Goal: Task Accomplishment & Management: Manage account settings

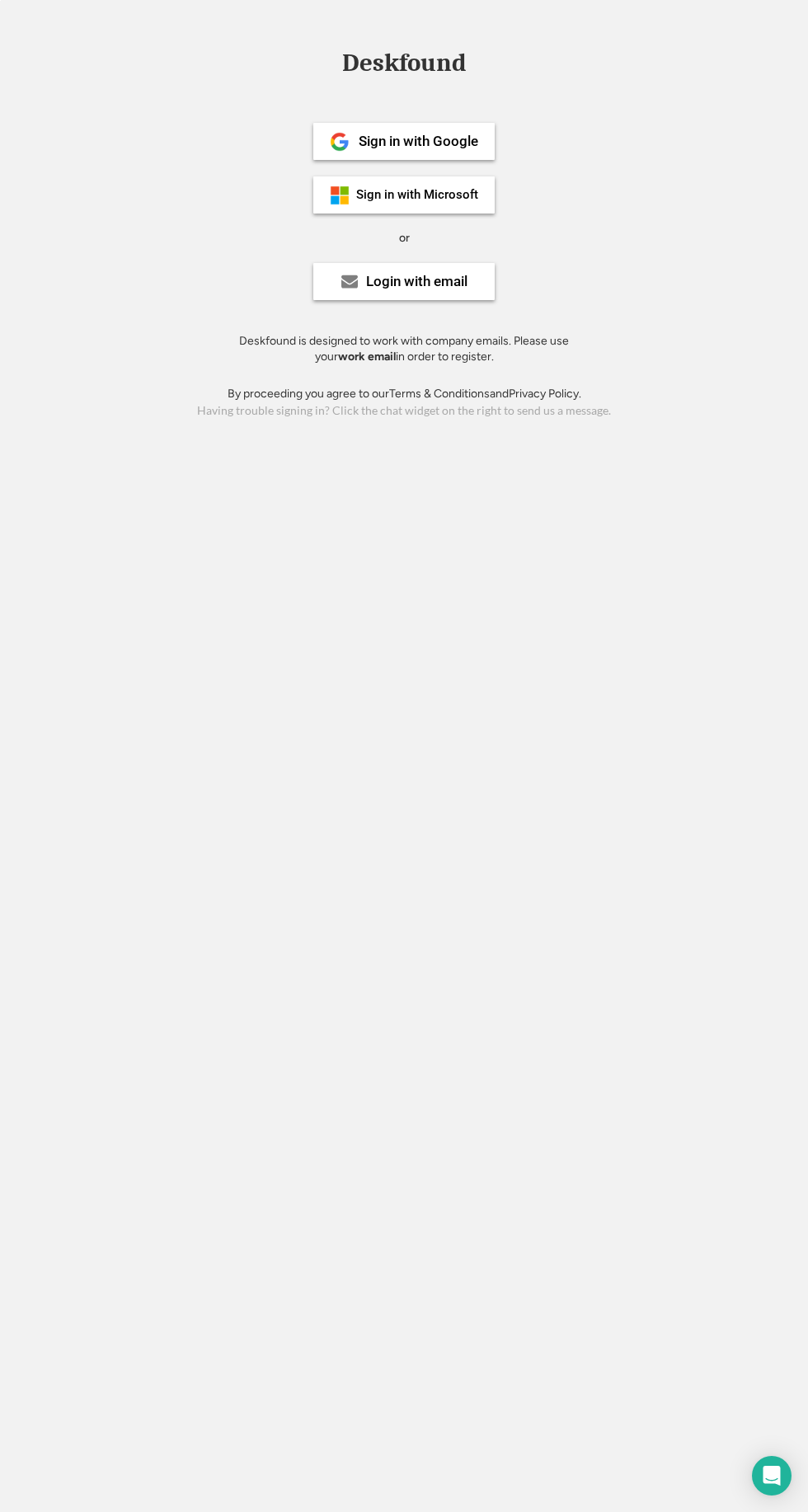
click at [437, 285] on div "Login with email" at bounding box center [417, 282] width 101 height 14
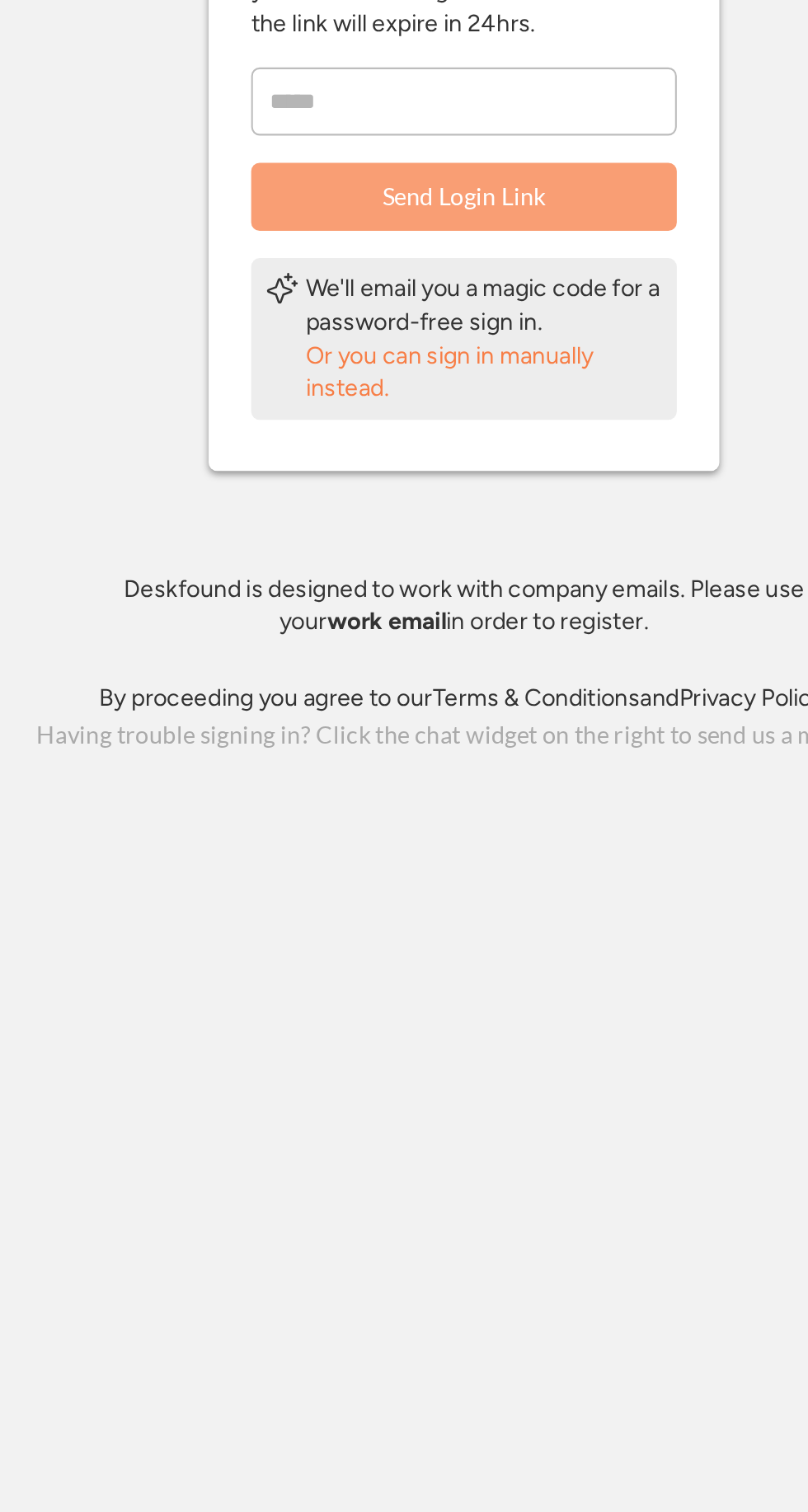
click at [329, 542] on div "Or you can sign in manually instead." at bounding box center [414, 550] width 173 height 32
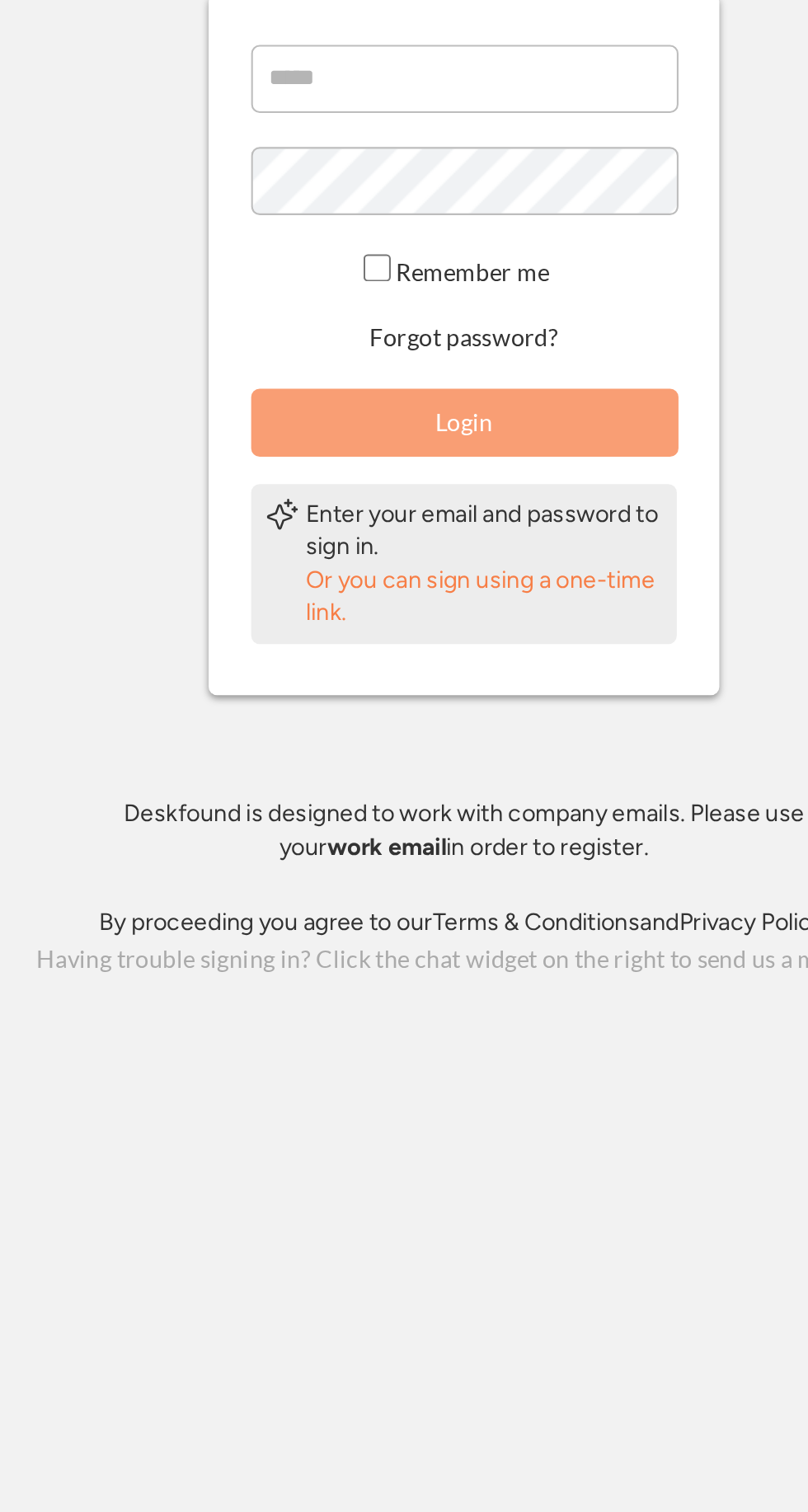
click at [380, 480] on button "Forgot password?" at bounding box center [404, 483] width 96 height 15
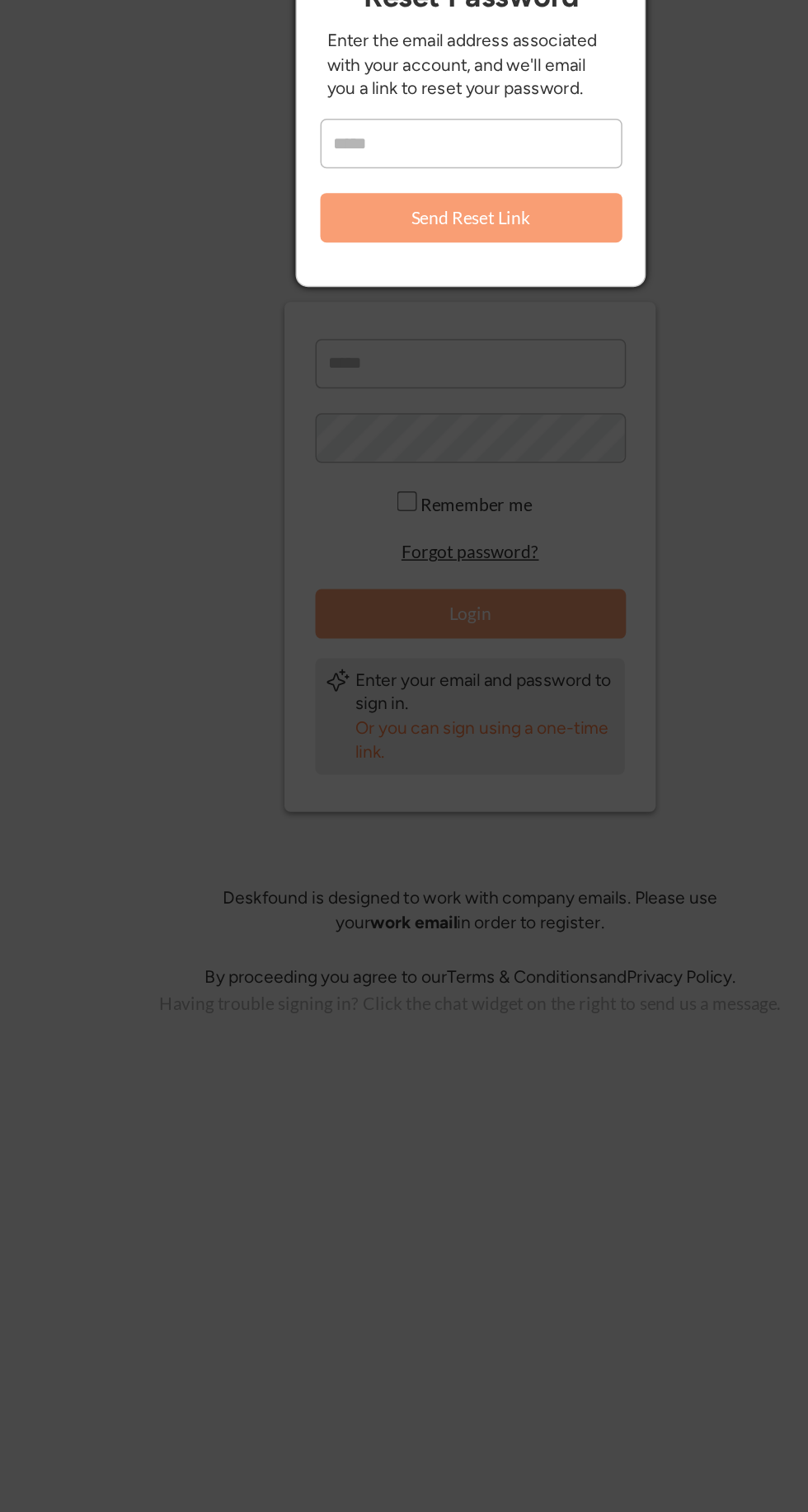
click at [320, 211] on input "email" at bounding box center [405, 211] width 201 height 33
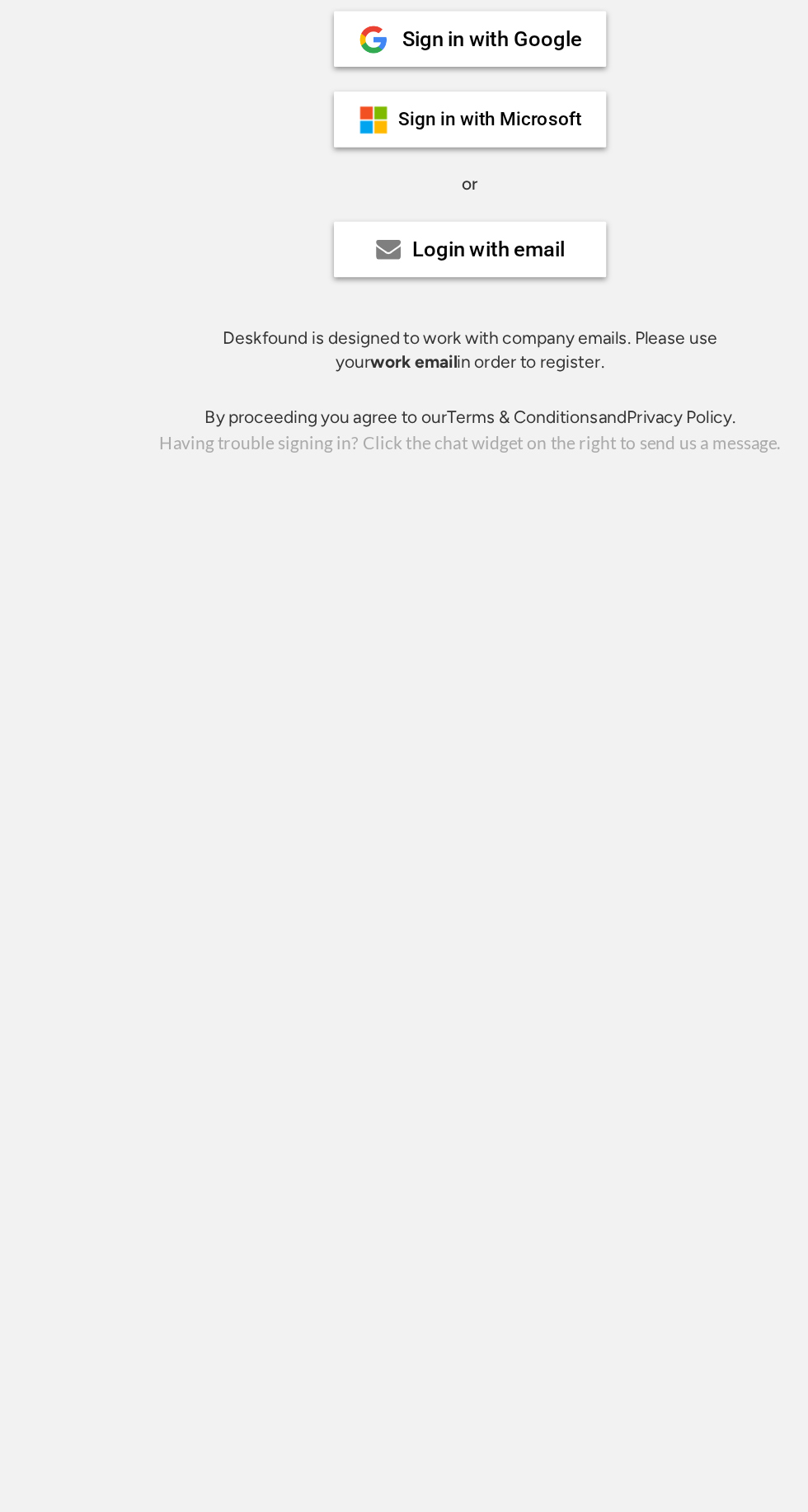
click at [348, 282] on use at bounding box center [349, 282] width 16 height 13
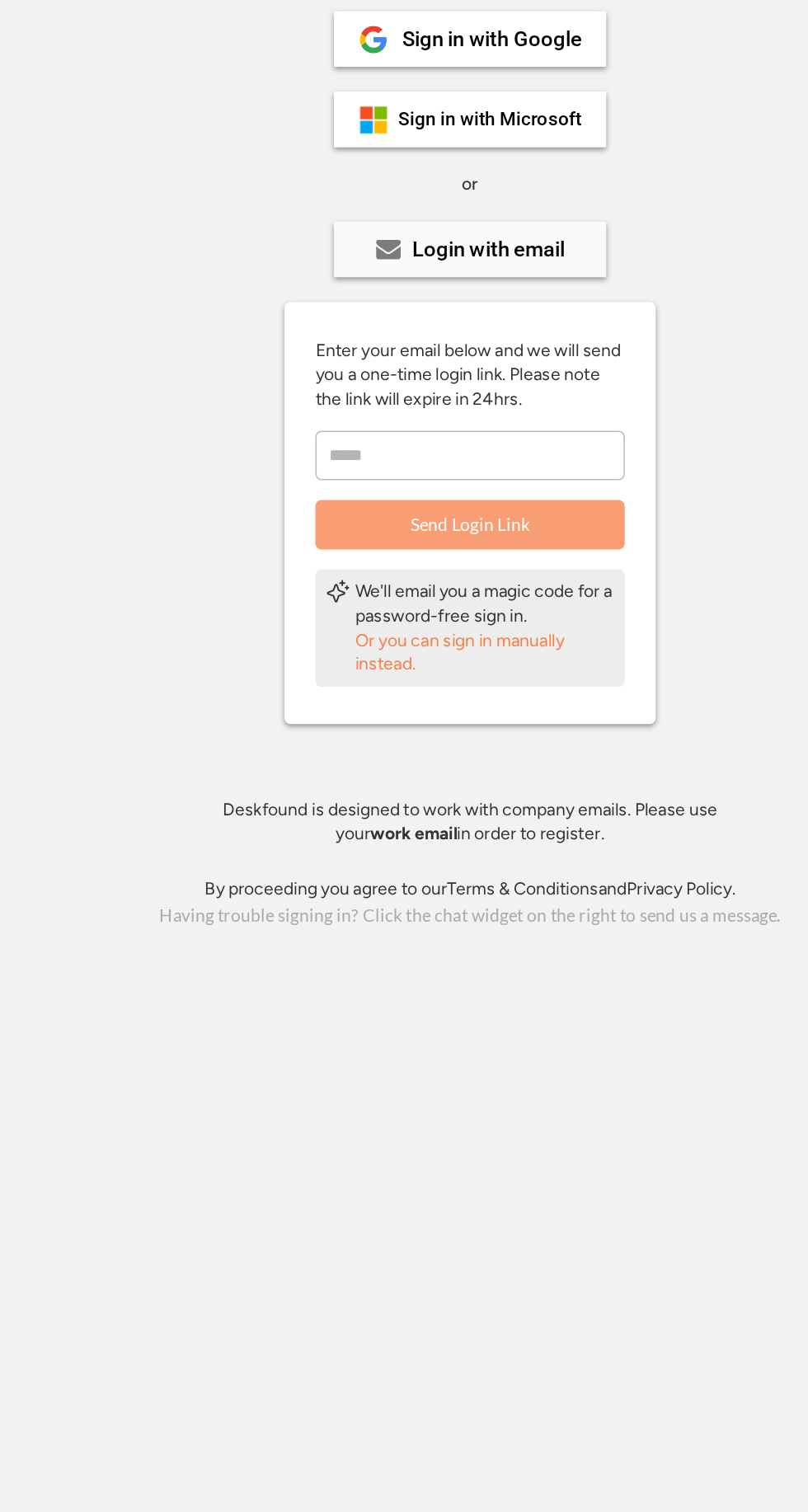
click at [347, 552] on div "Or you can sign in manually instead." at bounding box center [414, 550] width 173 height 32
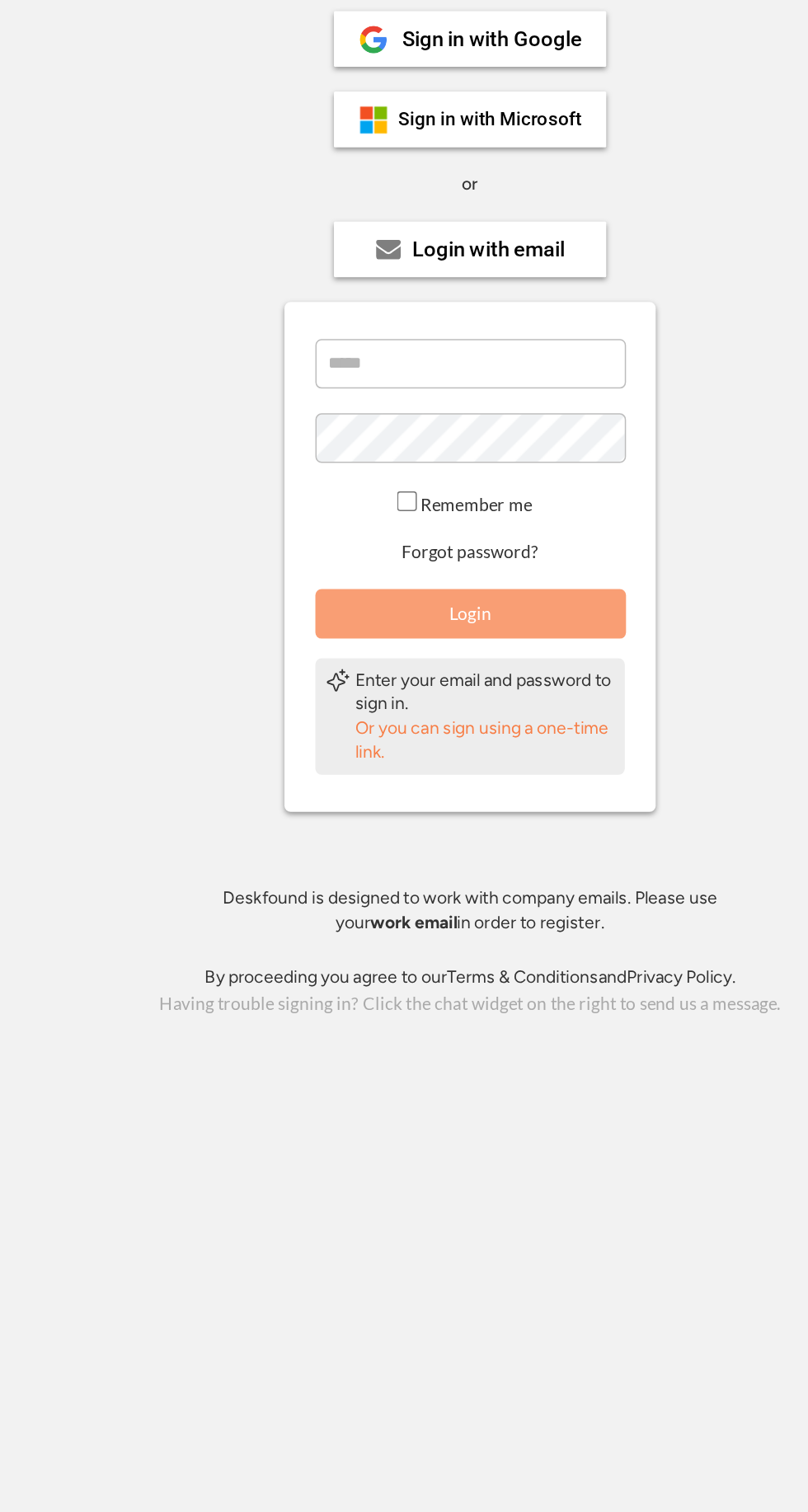
click at [374, 485] on button "Forgot password?" at bounding box center [404, 483] width 96 height 15
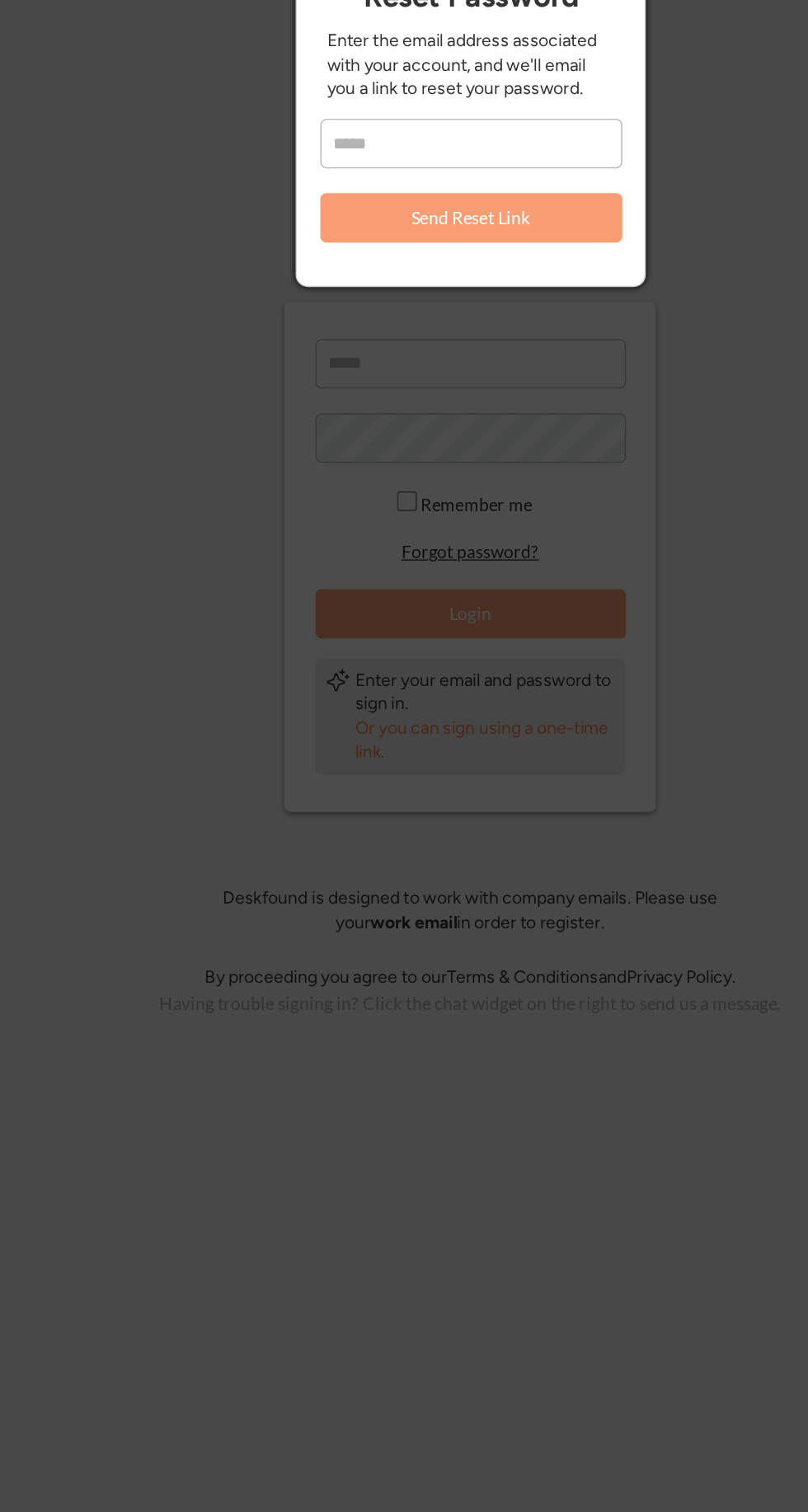
click at [321, 212] on input "email" at bounding box center [405, 211] width 201 height 33
type input "**********"
click at [364, 255] on button "Send Reset Link" at bounding box center [405, 260] width 201 height 33
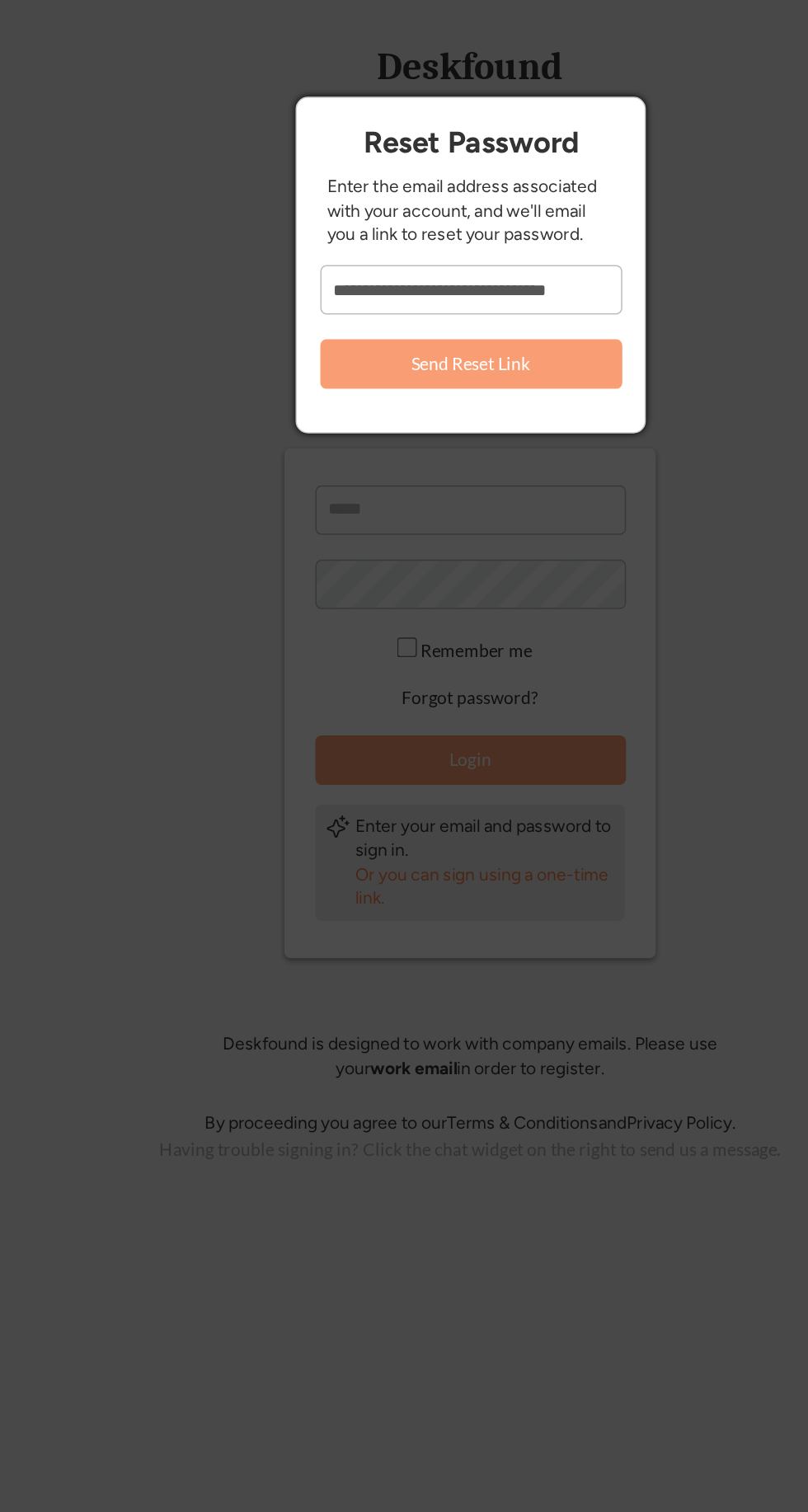
click at [373, 258] on button "Send Reset Link" at bounding box center [405, 260] width 201 height 33
